Goal: Navigation & Orientation: Find specific page/section

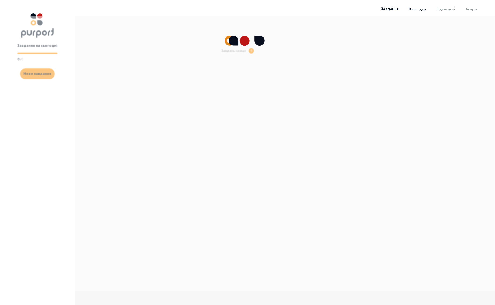
click at [420, 7] on span "Календар" at bounding box center [418, 9] width 17 height 4
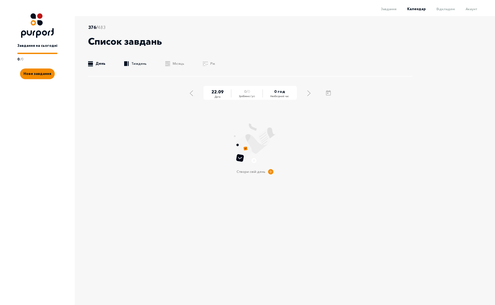
click at [138, 62] on link ".b{fill:#F48B00;} Тиждень" at bounding box center [135, 63] width 22 height 5
